Goal: Information Seeking & Learning: Learn about a topic

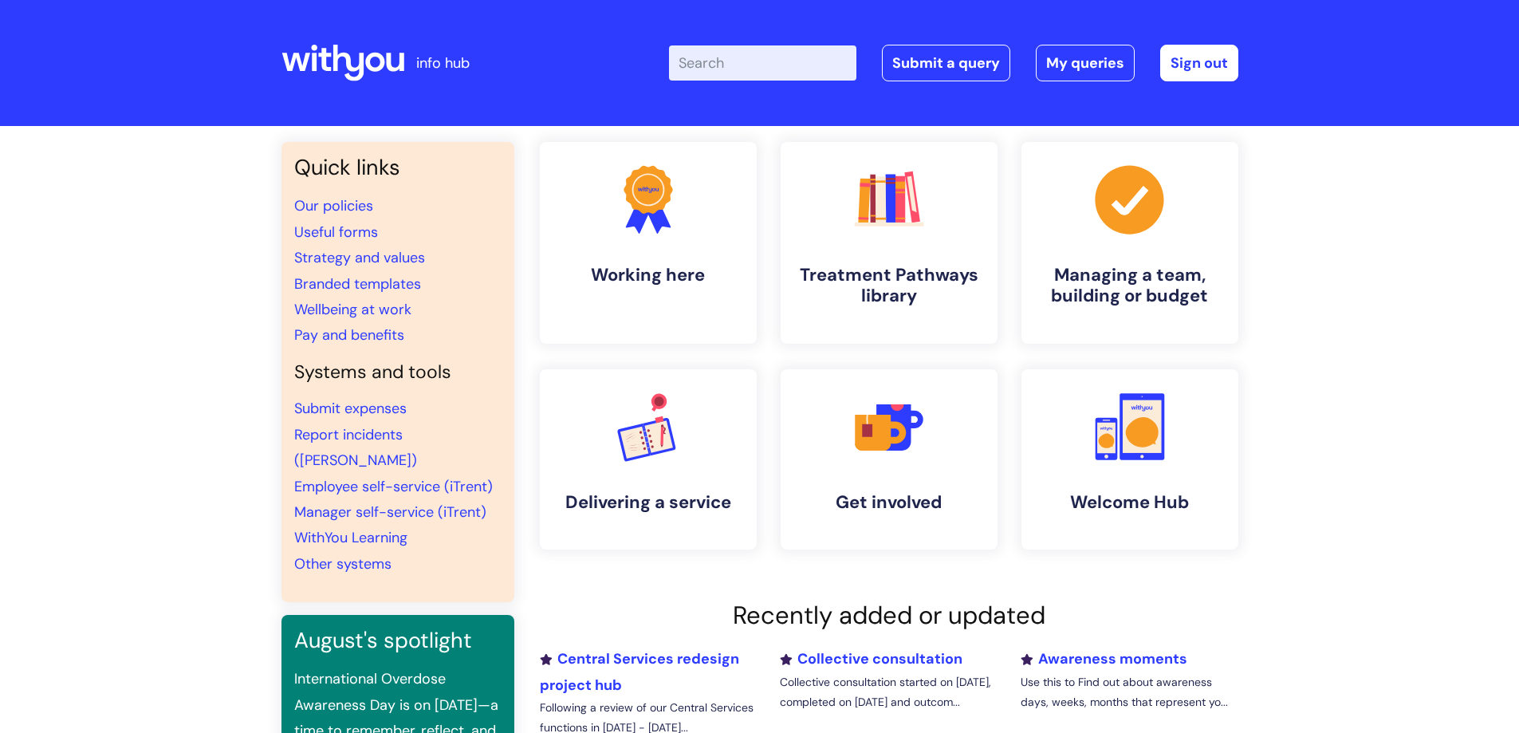
click at [703, 55] on input "Enter your search term here..." at bounding box center [762, 62] width 187 height 35
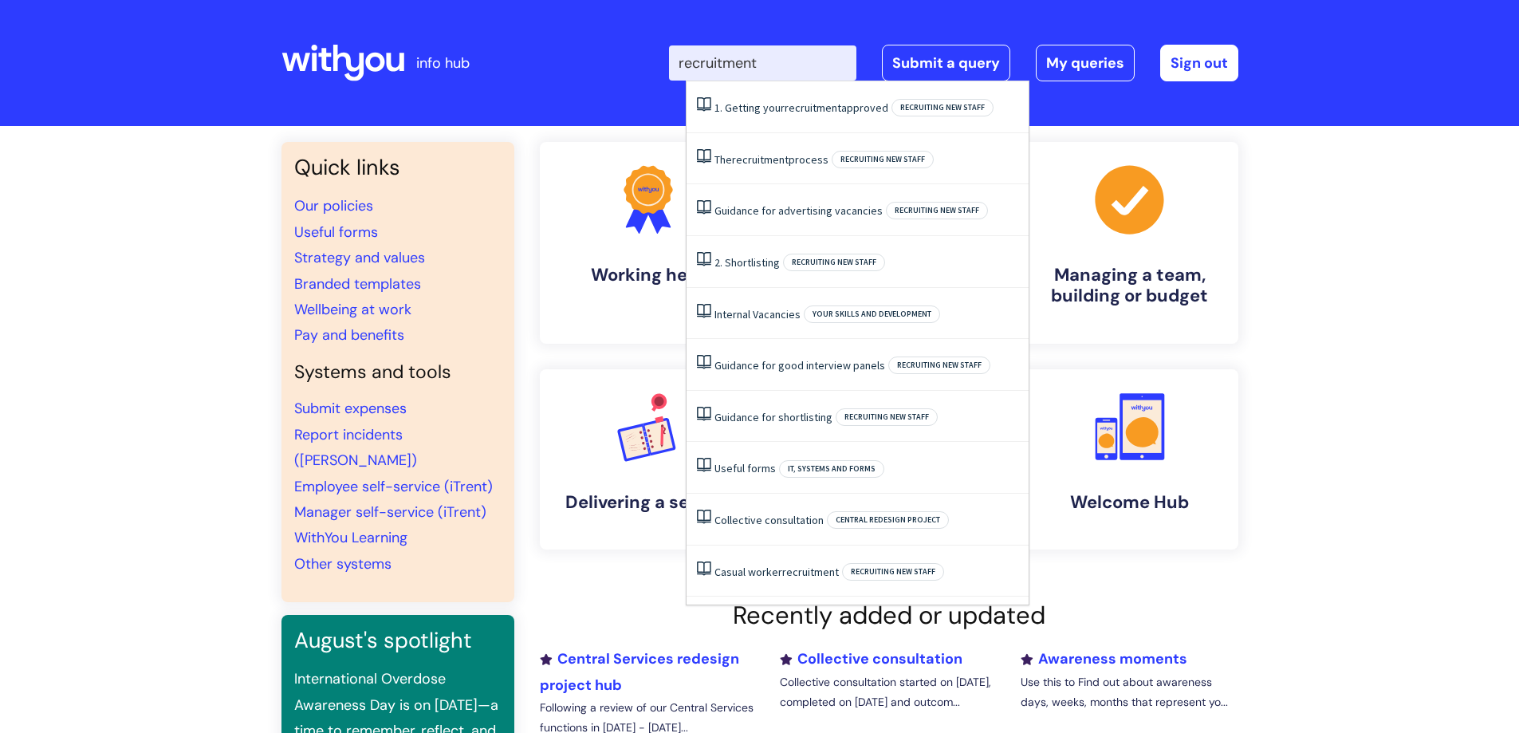
type input "recruitment"
click button "Search" at bounding box center [0, 0] width 0 height 0
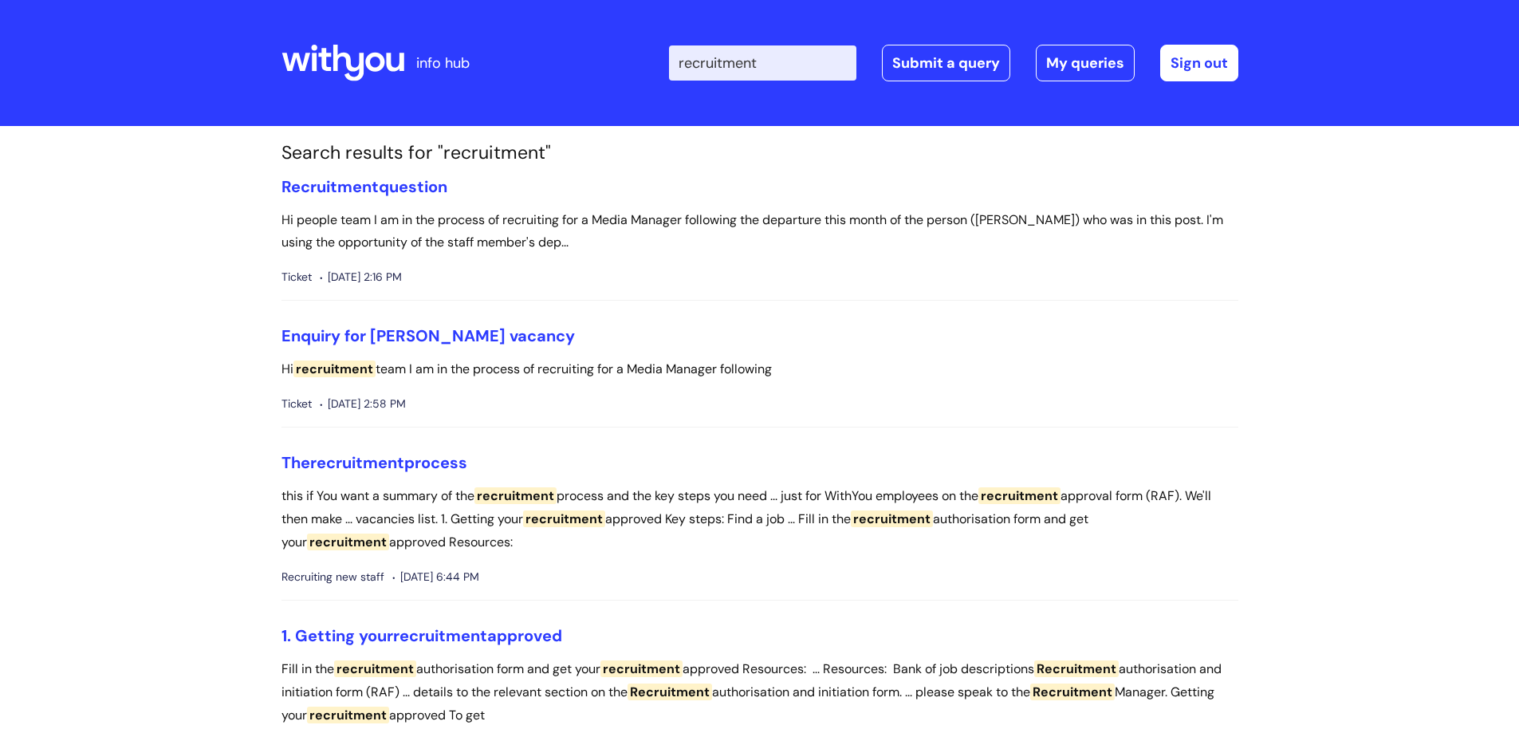
click at [818, 64] on input "recruitment" at bounding box center [762, 62] width 187 height 35
click button "Search" at bounding box center [0, 0] width 0 height 0
click at [394, 62] on icon at bounding box center [343, 63] width 123 height 38
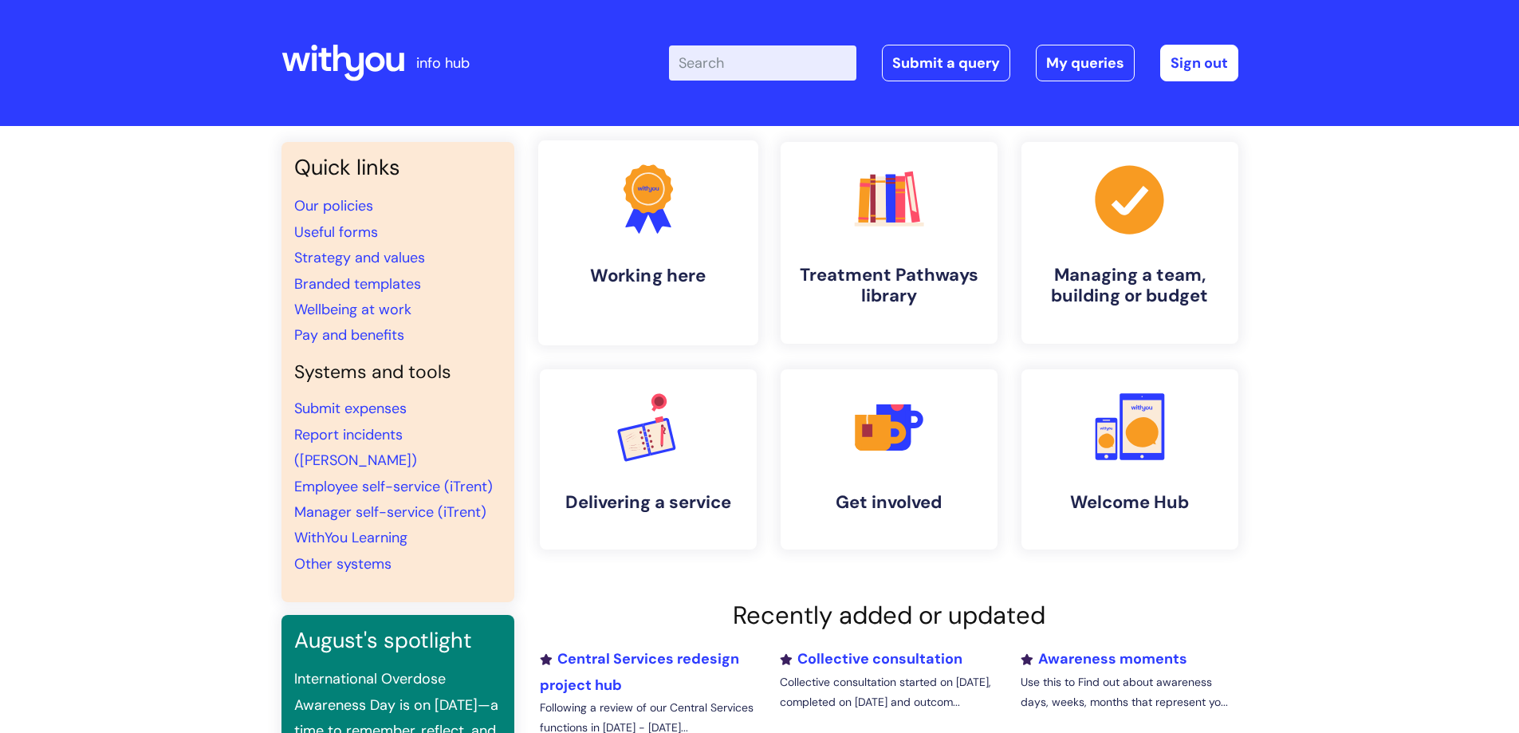
click at [620, 235] on icon ".cls-1{fill:#f89b22;}.cls-1,.cls-2,.cls-3{stroke-width:0px;}.cls-2{fill:#2d3cff…" at bounding box center [648, 199] width 79 height 79
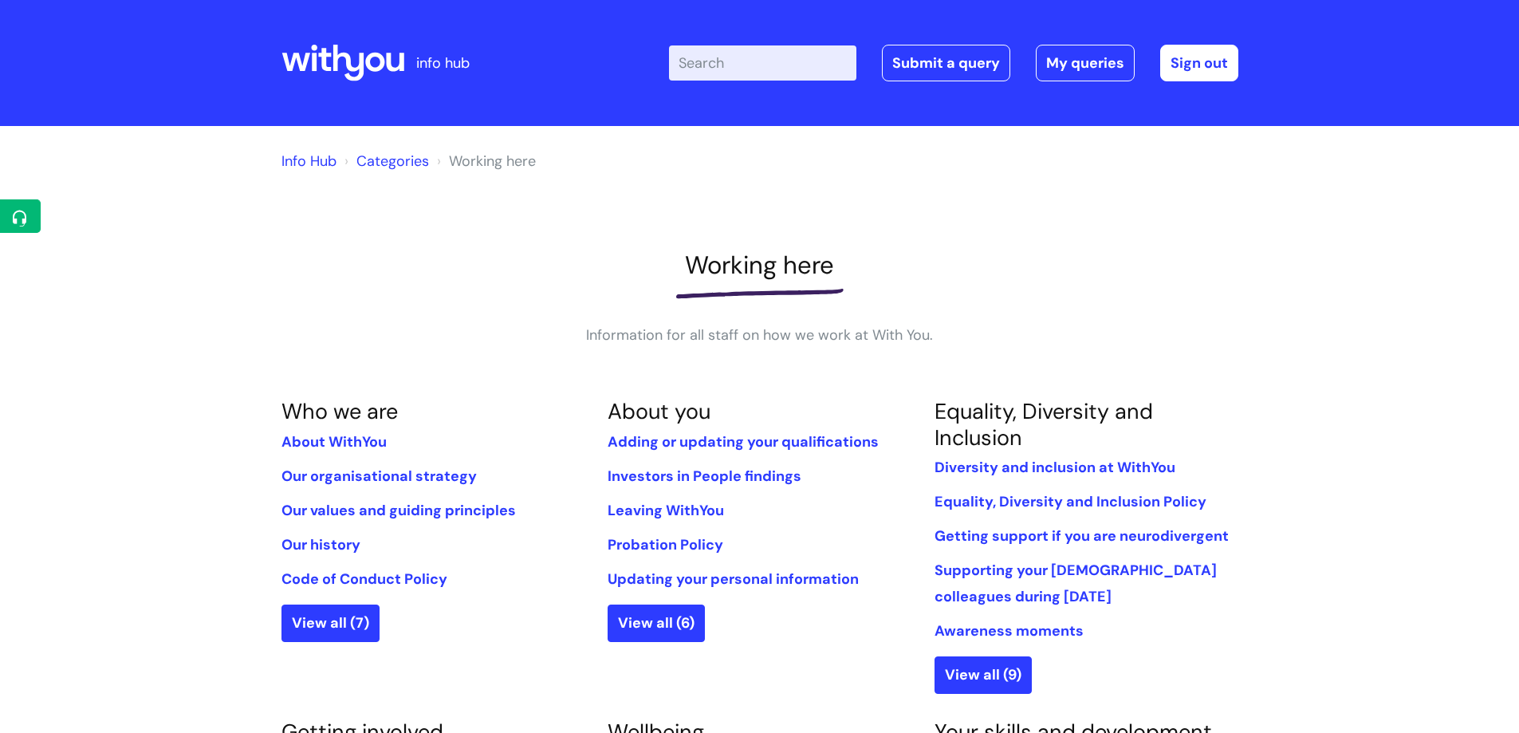
click at [776, 66] on input "Enter your search term here..." at bounding box center [762, 62] width 187 height 35
type input "raf"
click button "Search" at bounding box center [0, 0] width 0 height 0
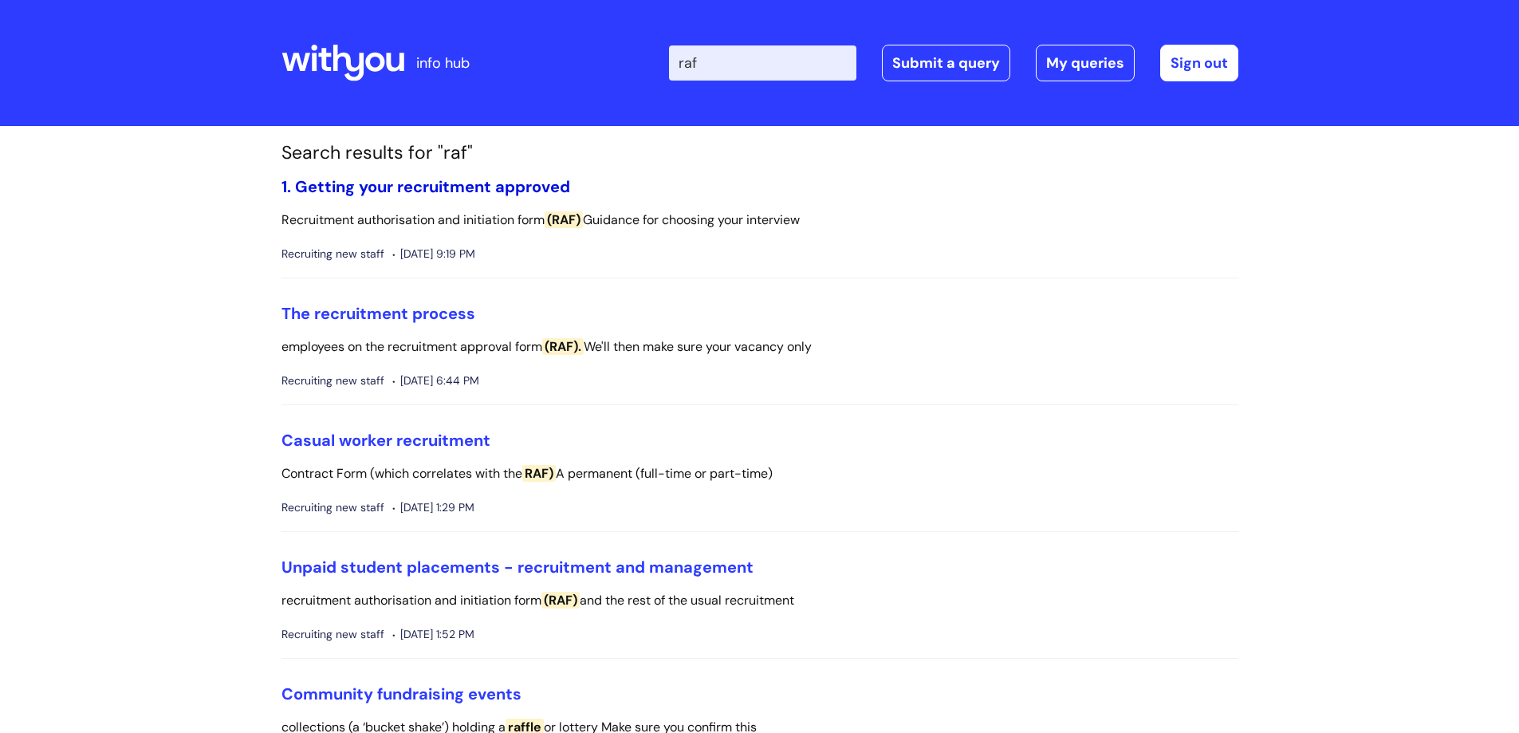
click at [357, 191] on link "1. Getting your recruitment approved" at bounding box center [426, 186] width 289 height 21
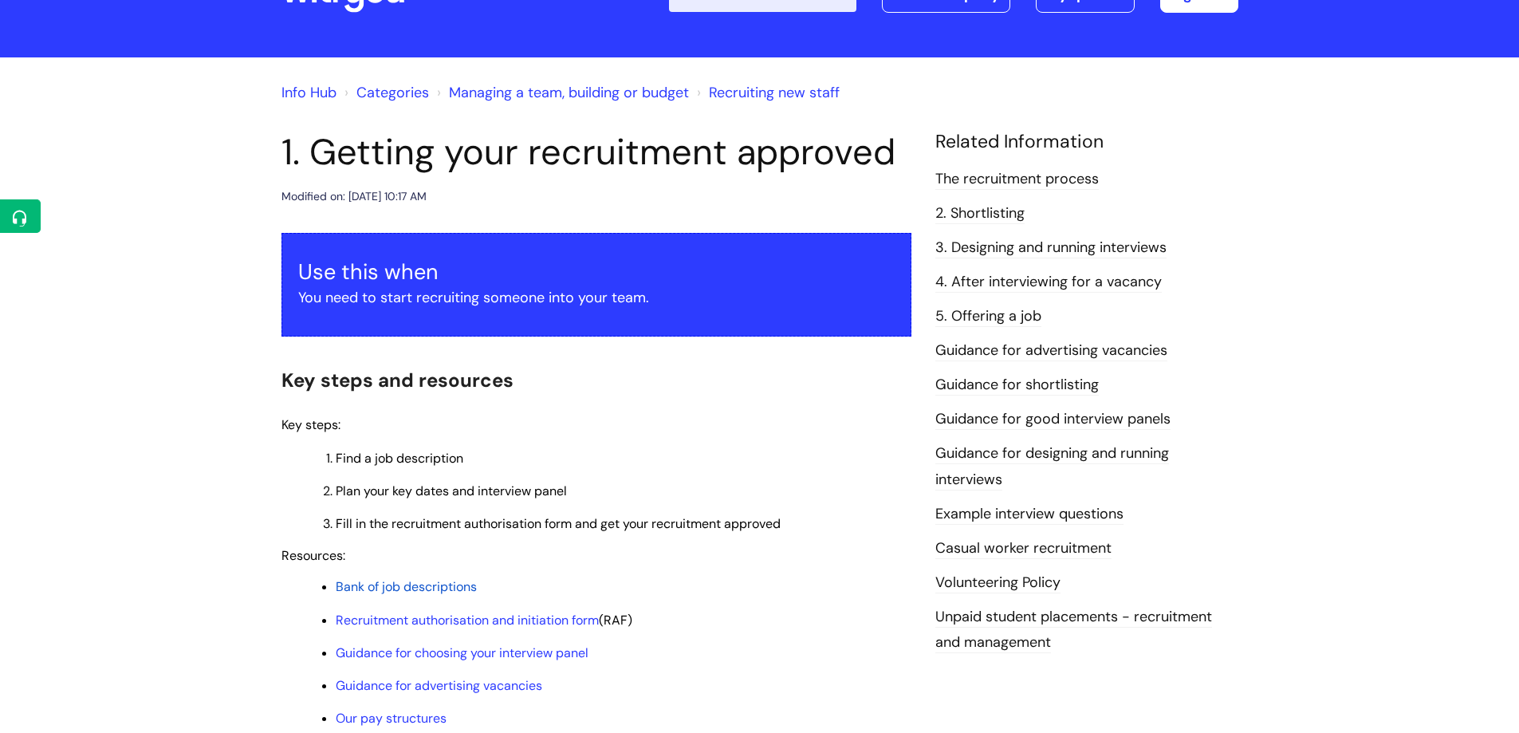
scroll to position [160, 0]
